Goal: Task Accomplishment & Management: Manage account settings

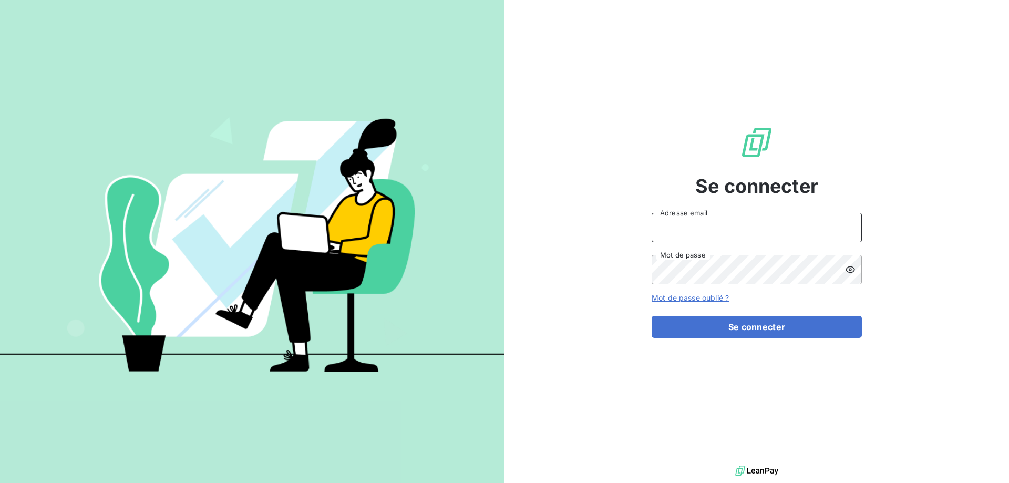
click at [695, 226] on input "Adresse email" at bounding box center [757, 227] width 210 height 29
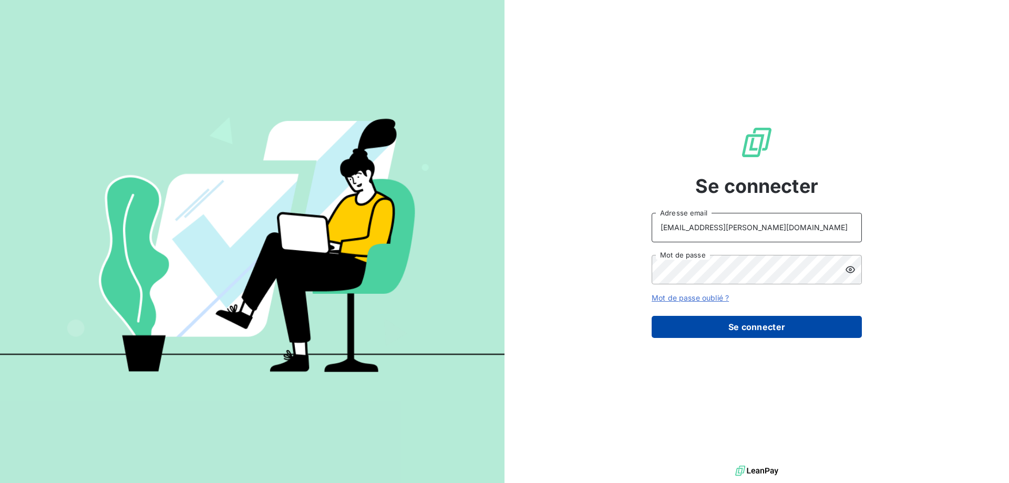
type input "[EMAIL_ADDRESS][PERSON_NAME][DOMAIN_NAME]"
click at [719, 333] on button "Se connecter" at bounding box center [757, 327] width 210 height 22
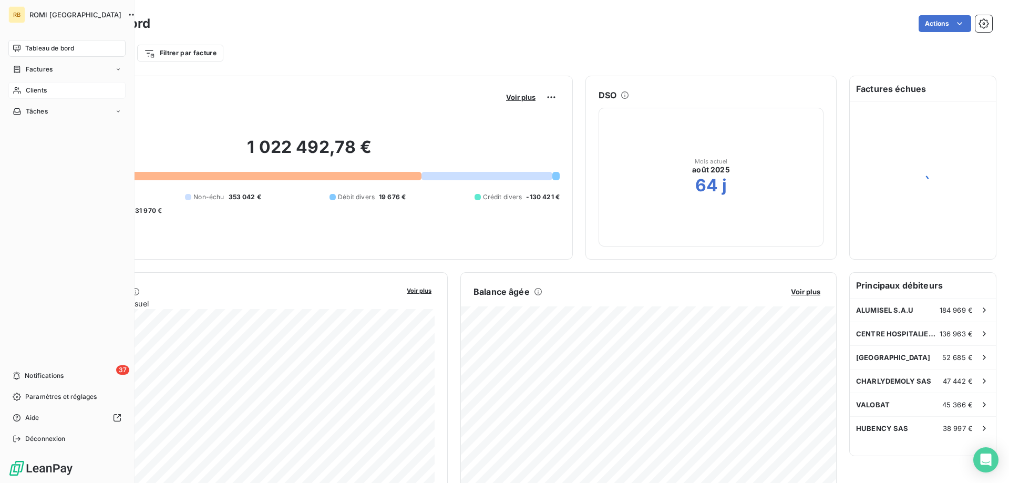
click at [24, 90] on div "Clients" at bounding box center [66, 90] width 117 height 17
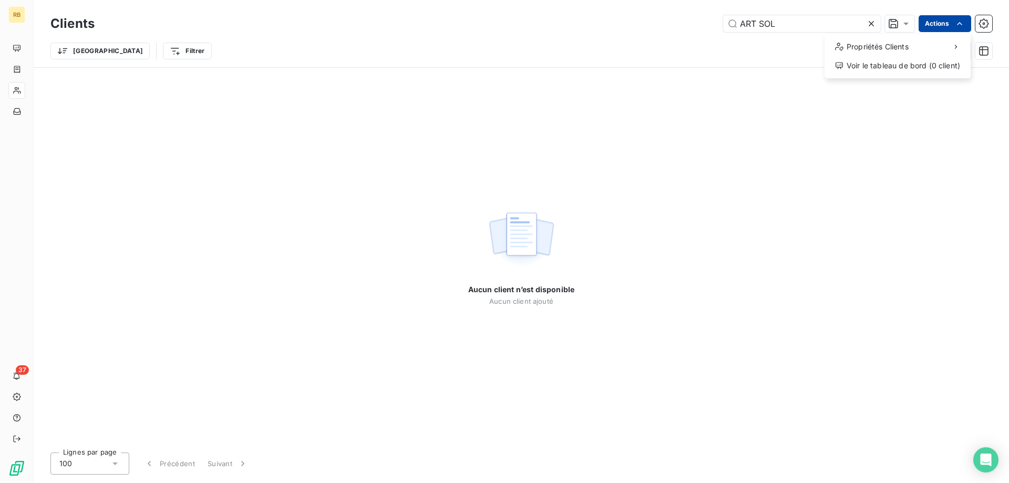
click at [929, 24] on html "RB 37 Clients ART SOL Actions Propriétés Clients Voir le tableau de bord (0 cli…" at bounding box center [504, 241] width 1009 height 483
click at [782, 21] on html "RB 37 Clients ART SOL Actions Propriétés Clients Voir le tableau de bord (0 cli…" at bounding box center [504, 241] width 1009 height 483
click at [782, 21] on input "ART SOL" at bounding box center [802, 23] width 158 height 17
type input "ARTSOLART"
